Goal: Check status

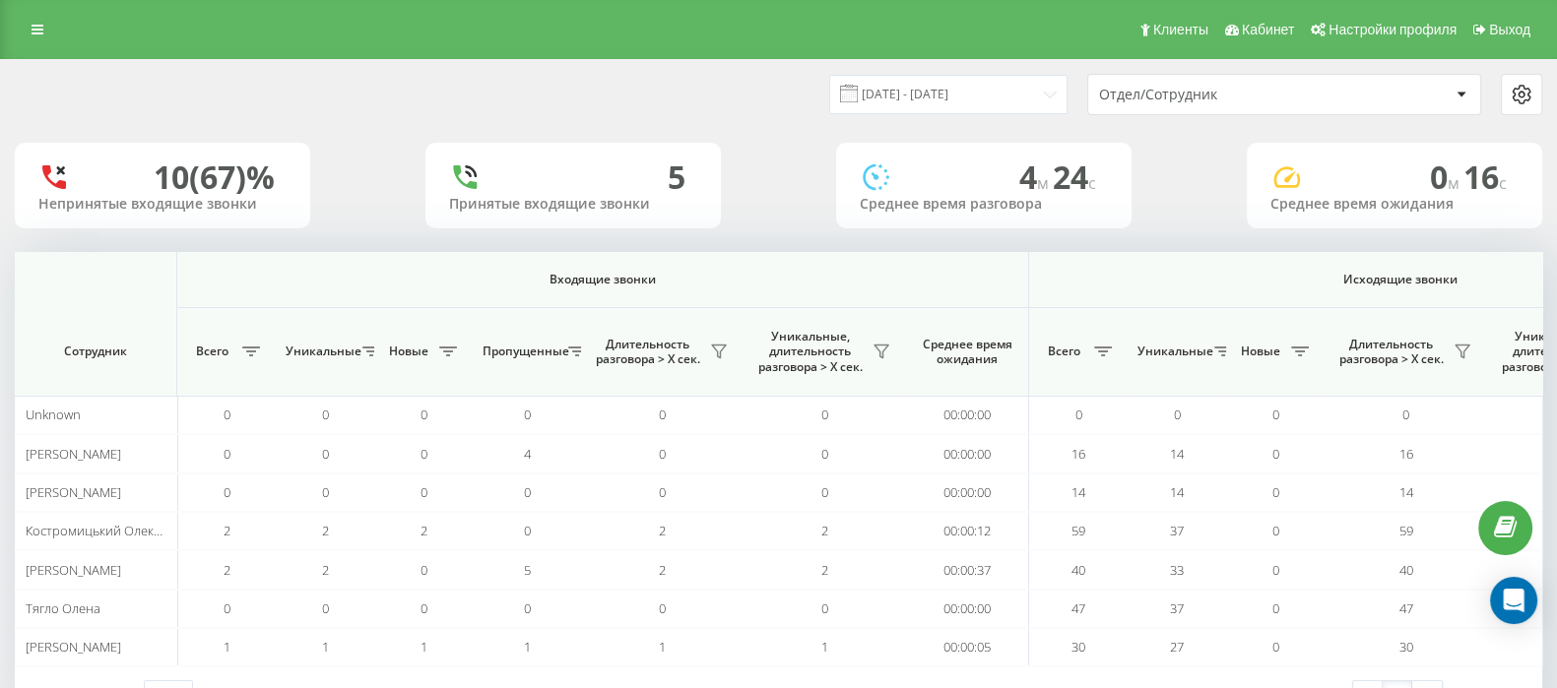
scroll to position [0, 1220]
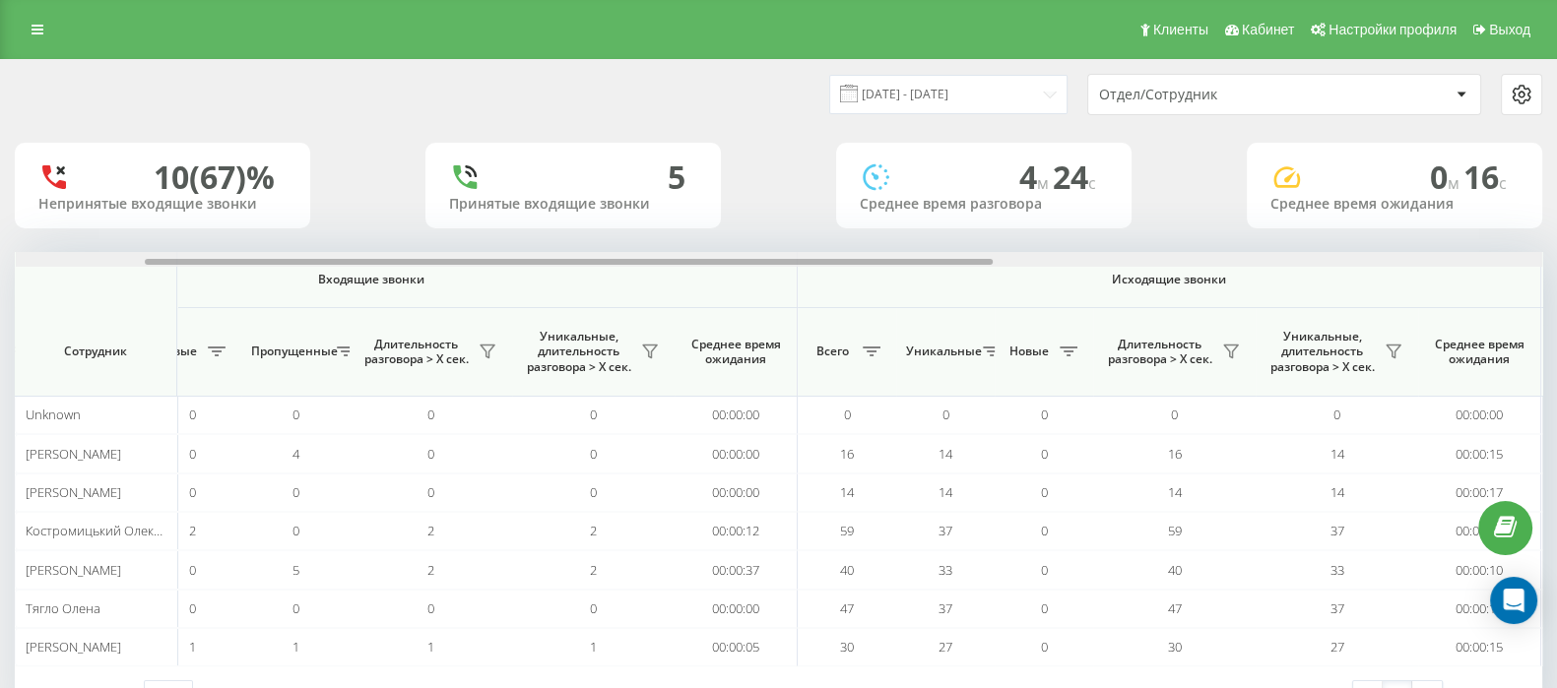
scroll to position [0, 1220]
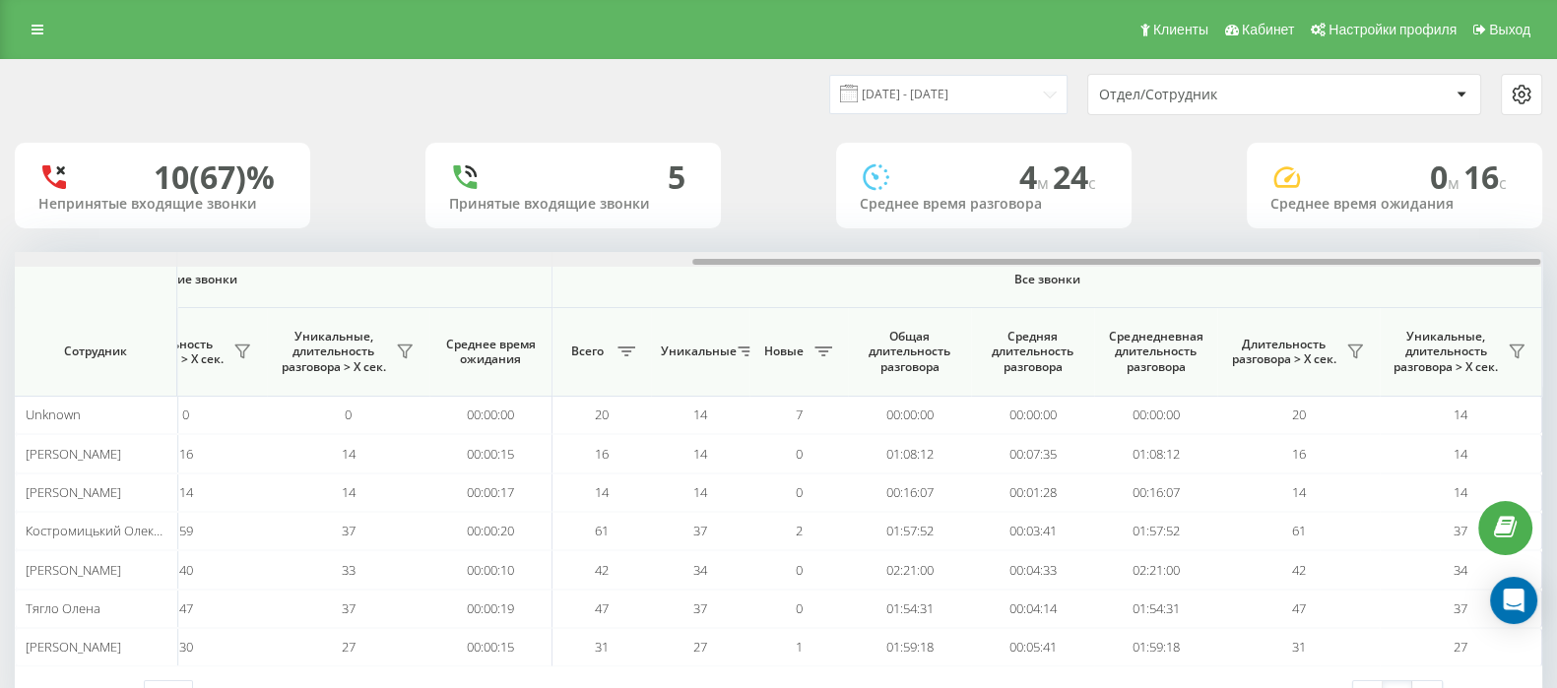
drag, startPoint x: 803, startPoint y: 258, endPoint x: 1575, endPoint y: 264, distance: 772.1
click at [1556, 264] on html "[DOMAIN_NAME] Проекты [DOMAIN_NAME] Дашборд Центр обращений Аналитика Ваши отче…" at bounding box center [778, 344] width 1557 height 688
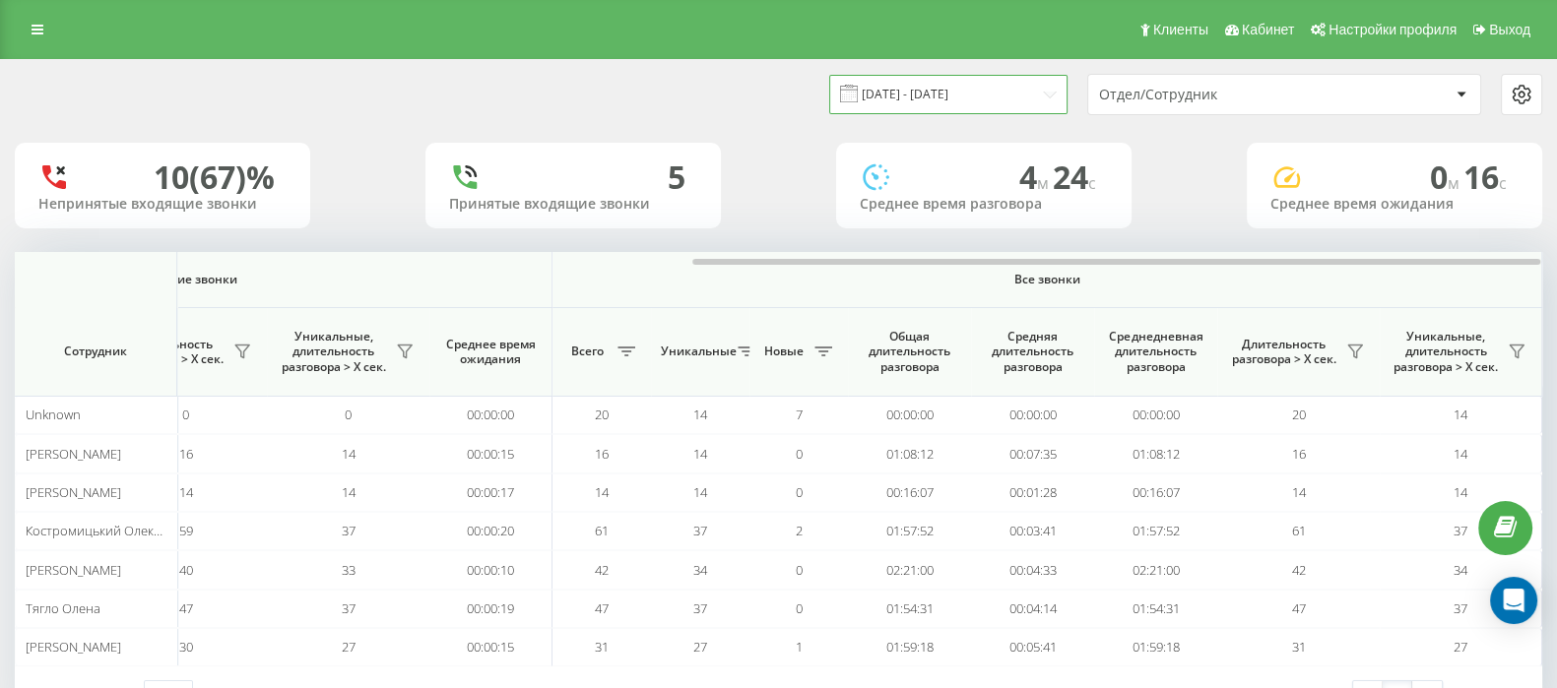
click at [923, 97] on input "[DATE] - [DATE]" at bounding box center [948, 94] width 238 height 38
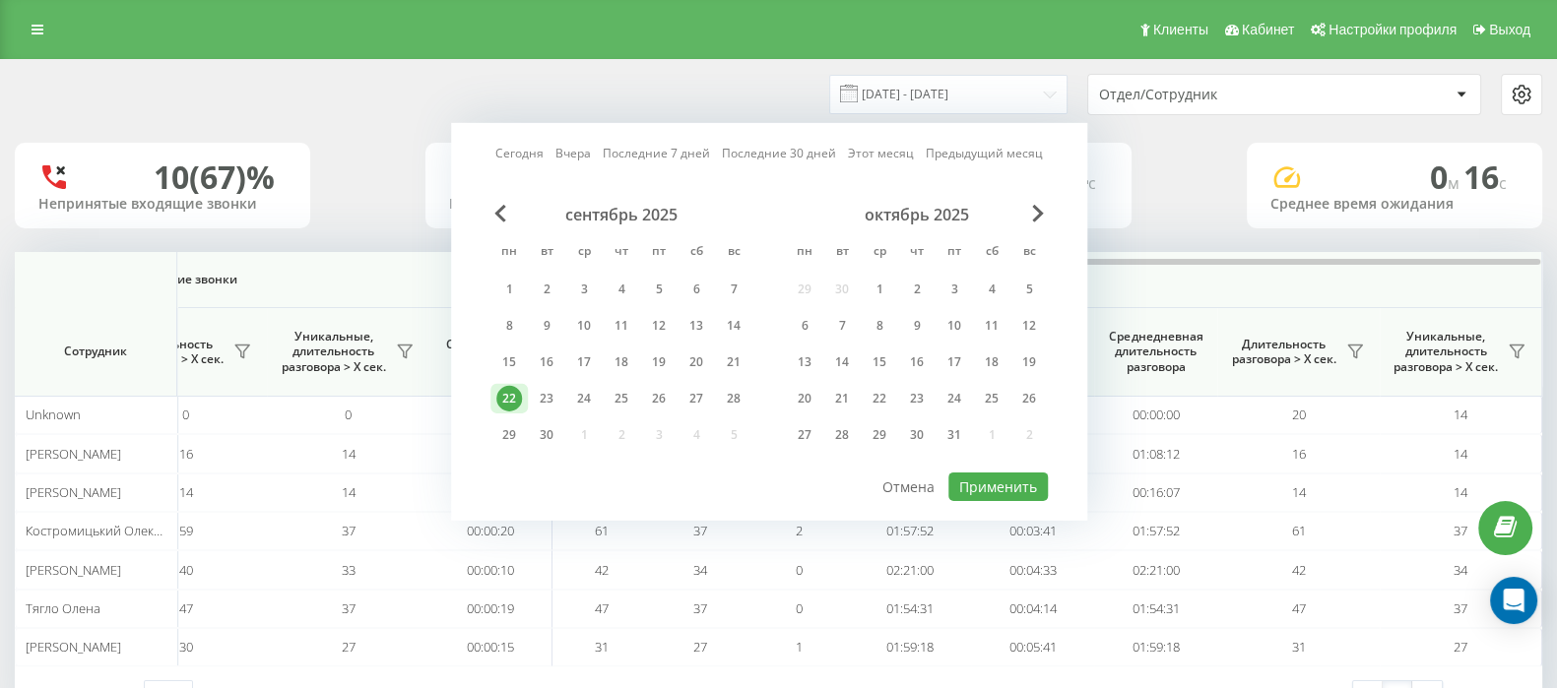
click at [515, 152] on link "Сегодня" at bounding box center [519, 153] width 48 height 19
click at [977, 479] on button "Применить" at bounding box center [997, 487] width 99 height 29
type input "[DATE] - [DATE]"
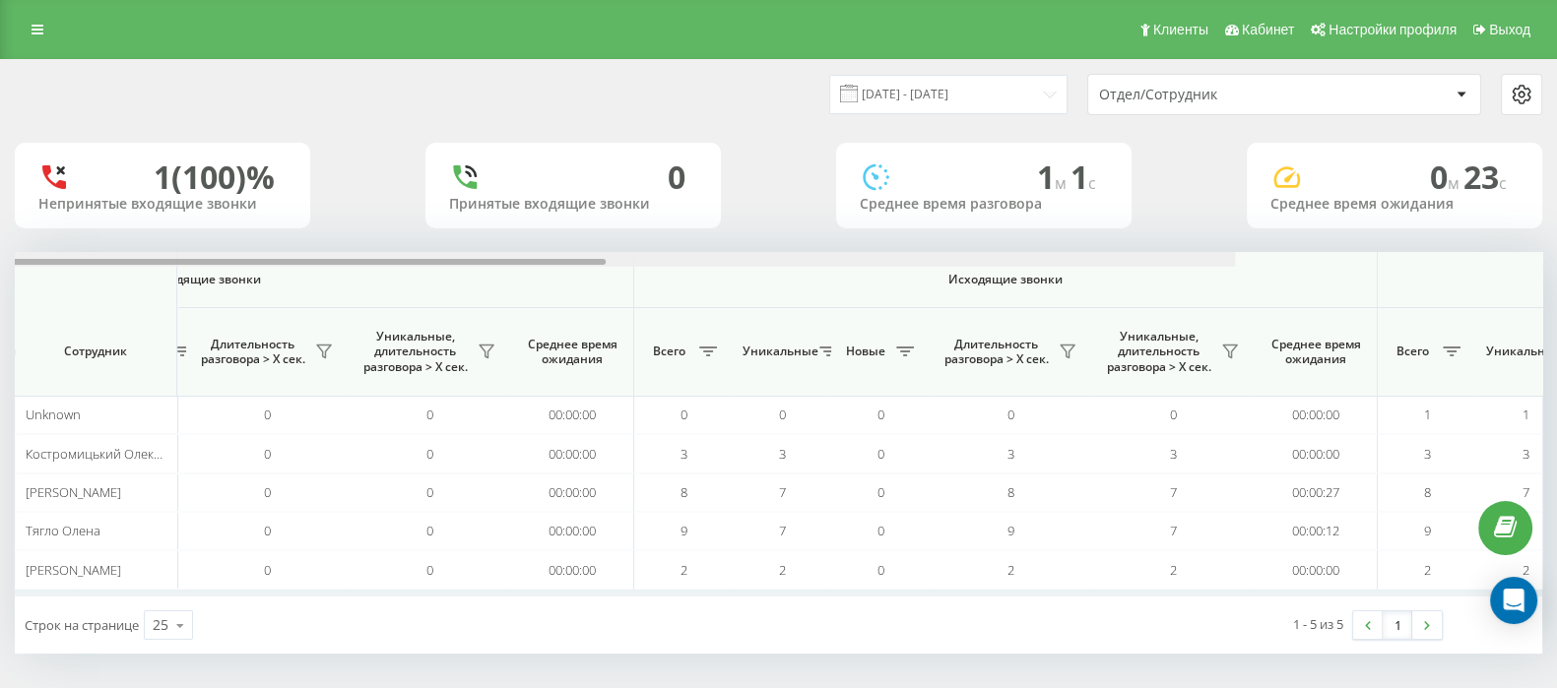
scroll to position [0, 1220]
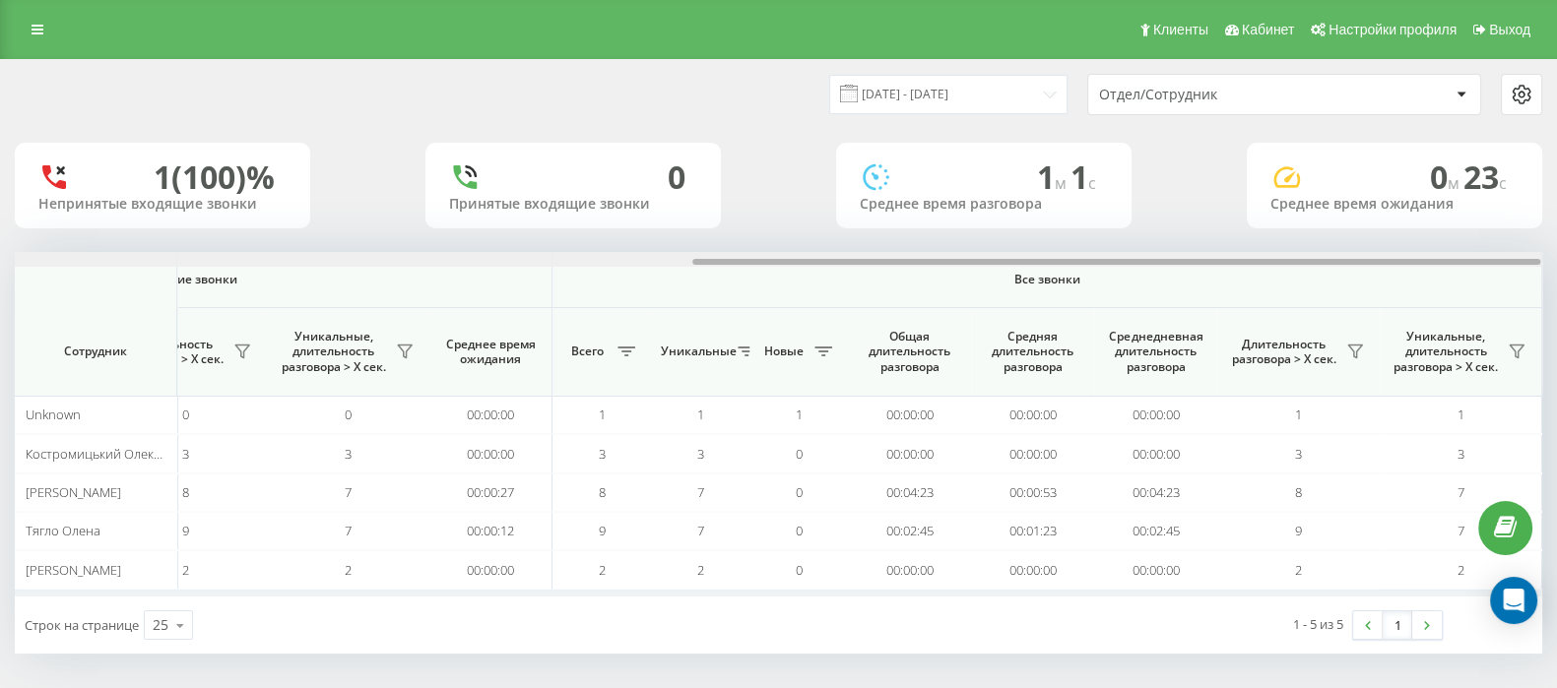
drag, startPoint x: 841, startPoint y: 259, endPoint x: 1292, endPoint y: 373, distance: 465.3
click at [1556, 258] on html "[DOMAIN_NAME] Проекты [DOMAIN_NAME] Дашборд Центр обращений Аналитика Ваши отче…" at bounding box center [778, 344] width 1557 height 688
click at [1352, 346] on icon at bounding box center [1355, 352] width 14 height 13
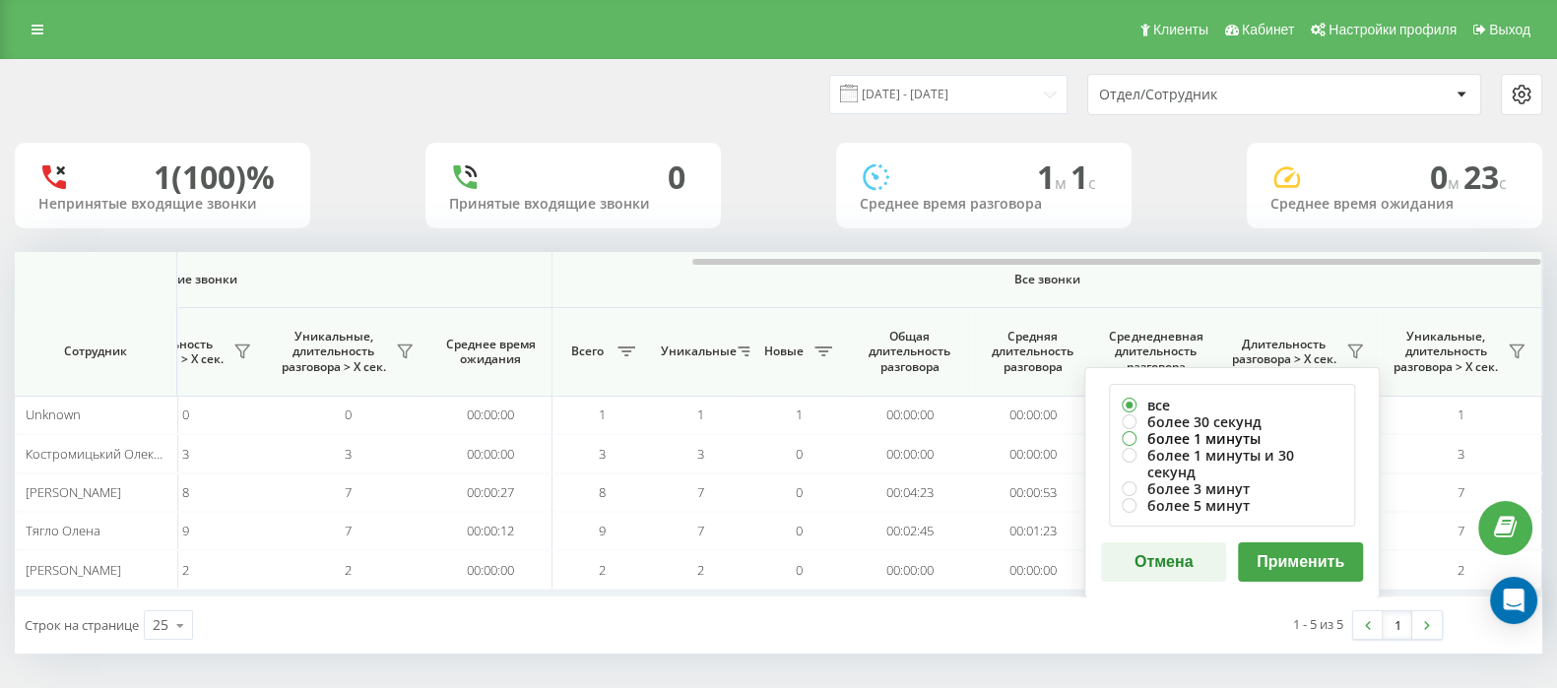
click at [1137, 438] on label "более 1 минуты" at bounding box center [1232, 438] width 221 height 17
radio input "true"
click at [1290, 543] on button "Применить" at bounding box center [1300, 562] width 125 height 39
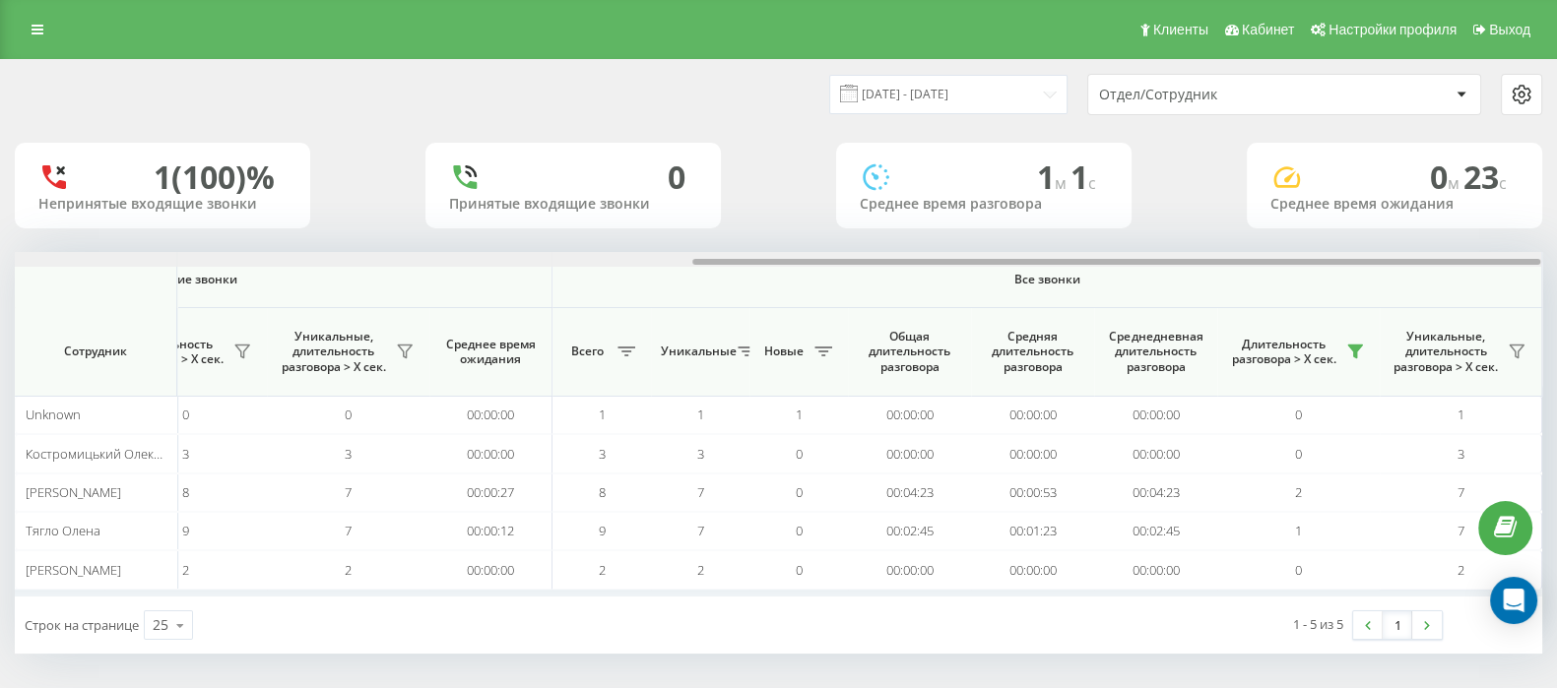
drag, startPoint x: 843, startPoint y: 263, endPoint x: 1575, endPoint y: 265, distance: 731.7
click at [1556, 265] on html "[DOMAIN_NAME] Проекты [DOMAIN_NAME] Дашборд Центр обращений Аналитика Ваши отче…" at bounding box center [778, 344] width 1557 height 688
